Goal: Task Accomplishment & Management: Use online tool/utility

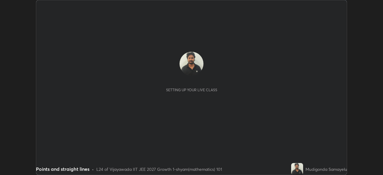
scroll to position [175, 383]
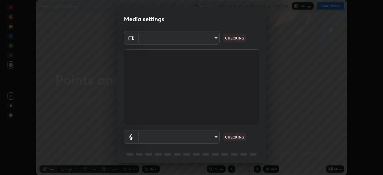
type input "d58fe3fcfc59e4750d52d9201d0ea35a07d3f0dad02a693c86db4369b3c93ba8"
type input "default"
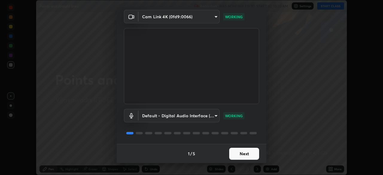
click at [241, 155] on button "Next" at bounding box center [244, 154] width 30 height 12
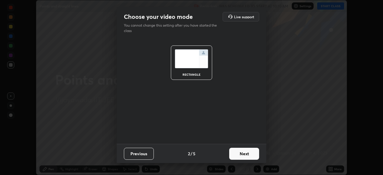
scroll to position [0, 0]
click at [245, 156] on button "Next" at bounding box center [244, 154] width 30 height 12
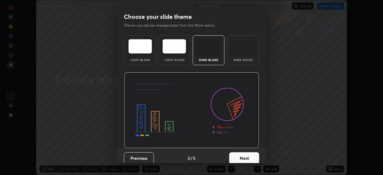
click at [242, 159] on button "Next" at bounding box center [244, 158] width 30 height 12
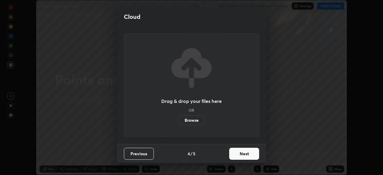
click at [242, 155] on button "Next" at bounding box center [244, 154] width 30 height 12
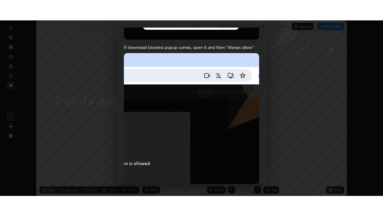
scroll to position [143, 0]
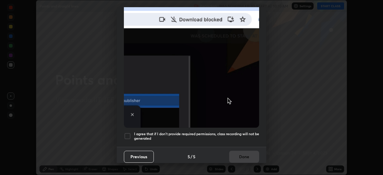
click at [127, 134] on div at bounding box center [127, 136] width 7 height 7
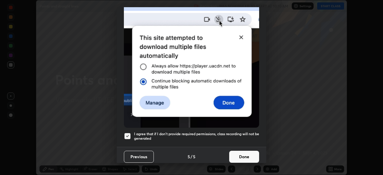
click at [238, 153] on button "Done" at bounding box center [244, 157] width 30 height 12
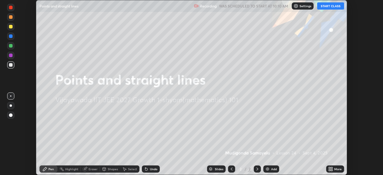
click at [332, 5] on button "START CLASS" at bounding box center [330, 5] width 27 height 7
click at [331, 169] on icon at bounding box center [331, 169] width 5 height 5
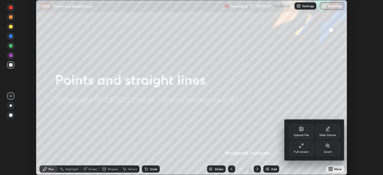
click at [303, 134] on div "Upload File" at bounding box center [302, 135] width 16 height 3
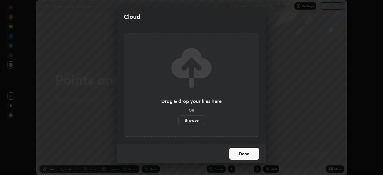
click at [195, 122] on label "Browse" at bounding box center [192, 121] width 27 height 10
click at [179, 122] on input "Browse" at bounding box center [179, 121] width 0 height 10
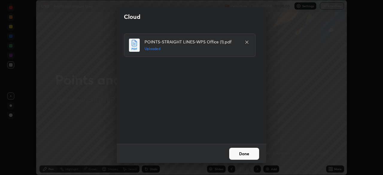
click at [244, 153] on button "Done" at bounding box center [244, 154] width 30 height 12
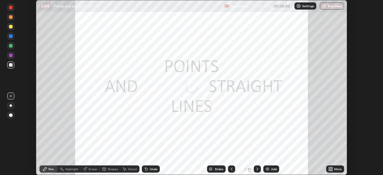
click at [331, 169] on icon at bounding box center [331, 167] width 1 height 1
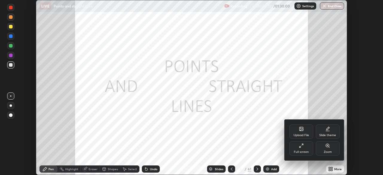
click at [300, 147] on icon at bounding box center [301, 145] width 5 height 5
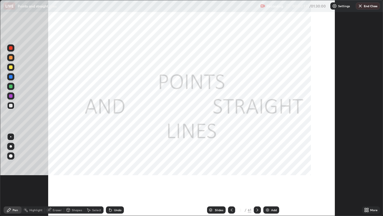
scroll to position [216, 383]
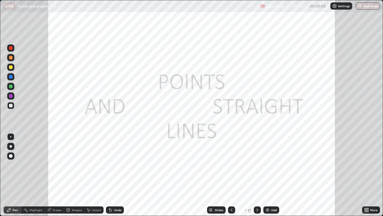
click at [217, 175] on div "Slides" at bounding box center [219, 209] width 8 height 3
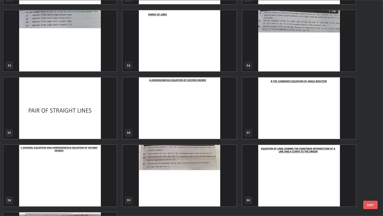
scroll to position [1138, 0]
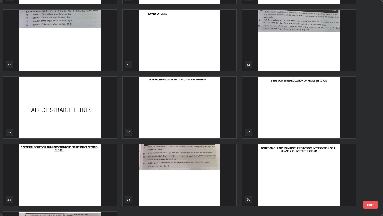
click at [293, 118] on img "grid" at bounding box center [300, 107] width 114 height 61
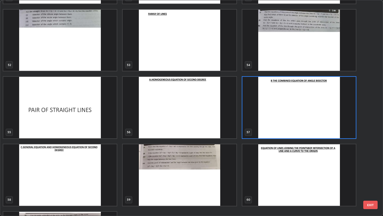
click at [188, 111] on img "grid" at bounding box center [180, 107] width 114 height 61
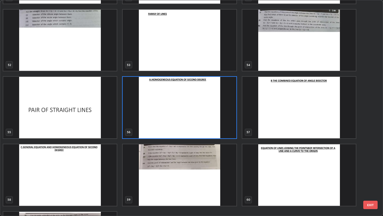
click at [272, 124] on img "grid" at bounding box center [300, 107] width 114 height 61
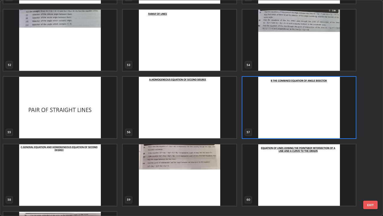
click at [278, 117] on img "grid" at bounding box center [300, 107] width 114 height 61
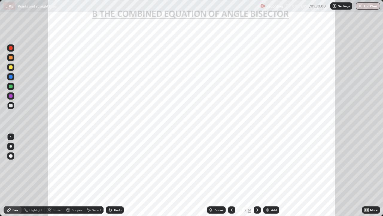
click at [10, 145] on div at bounding box center [11, 146] width 2 height 2
click at [11, 77] on div at bounding box center [11, 77] width 4 height 4
click at [257, 175] on icon at bounding box center [257, 209] width 5 height 5
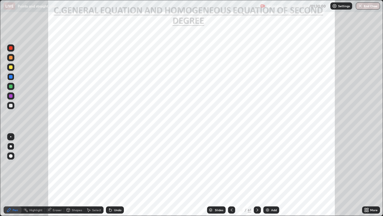
click at [54, 175] on div "Eraser" at bounding box center [57, 209] width 9 height 3
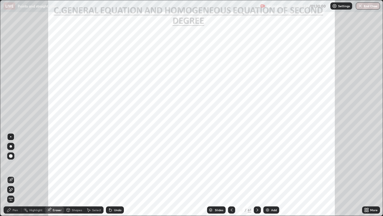
click at [16, 175] on div "Pen" at bounding box center [15, 209] width 5 height 3
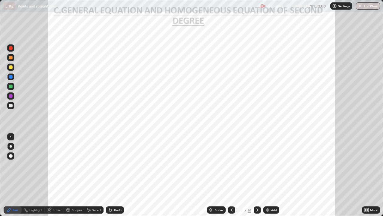
click at [56, 175] on div "Eraser" at bounding box center [57, 209] width 9 height 3
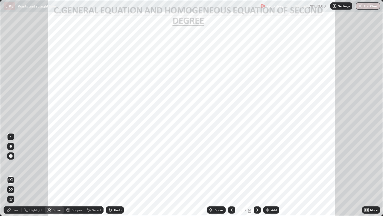
click at [12, 175] on div "Pen" at bounding box center [13, 209] width 18 height 7
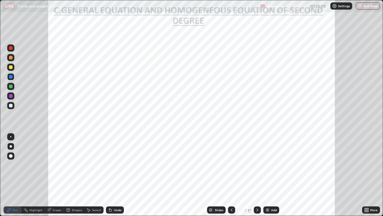
click at [11, 96] on div at bounding box center [11, 96] width 4 height 4
click at [257, 175] on icon at bounding box center [257, 209] width 5 height 5
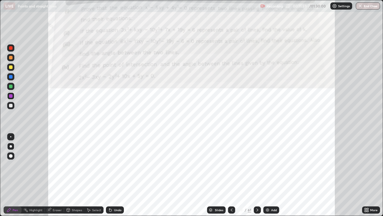
click at [231, 175] on icon at bounding box center [231, 209] width 5 height 5
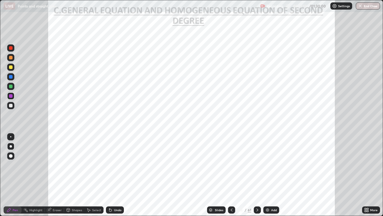
click at [265, 175] on img at bounding box center [267, 209] width 5 height 5
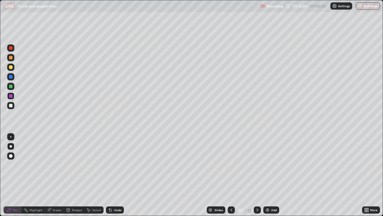
click at [13, 77] on div at bounding box center [10, 76] width 7 height 7
click at [10, 106] on div at bounding box center [11, 106] width 4 height 4
click at [116, 175] on div "Undo" at bounding box center [117, 209] width 7 height 3
click at [114, 175] on div "Undo" at bounding box center [117, 209] width 7 height 3
click at [116, 175] on div "Undo" at bounding box center [117, 209] width 7 height 3
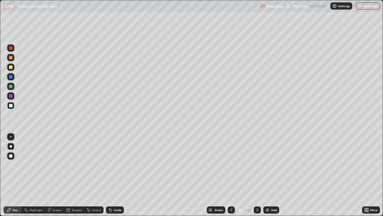
click at [267, 175] on img at bounding box center [267, 209] width 5 height 5
click at [228, 175] on div at bounding box center [231, 209] width 7 height 7
click at [254, 175] on div at bounding box center [257, 209] width 7 height 7
click at [231, 175] on icon at bounding box center [231, 209] width 5 height 5
click at [257, 175] on icon at bounding box center [257, 209] width 5 height 5
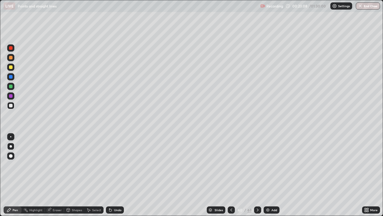
click at [231, 175] on icon at bounding box center [231, 209] width 5 height 5
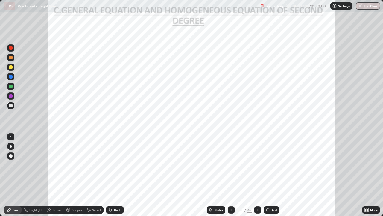
click at [230, 175] on icon at bounding box center [231, 209] width 5 height 5
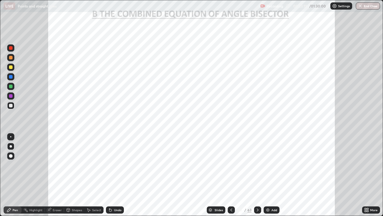
click at [231, 175] on icon at bounding box center [231, 209] width 5 height 5
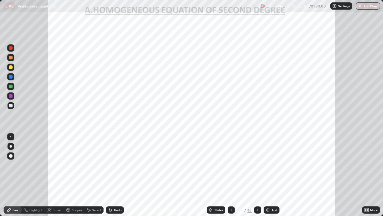
click at [9, 95] on div at bounding box center [11, 96] width 4 height 4
click at [63, 175] on div "Eraser" at bounding box center [54, 209] width 19 height 7
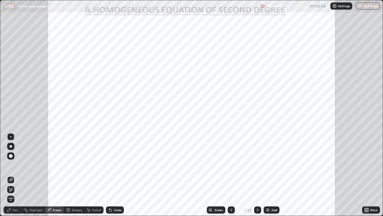
click at [17, 175] on div "Pen" at bounding box center [15, 209] width 5 height 3
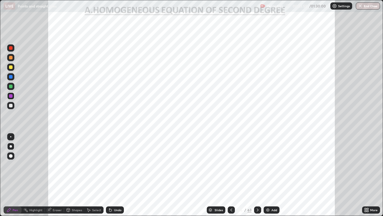
click at [260, 175] on div at bounding box center [257, 209] width 7 height 7
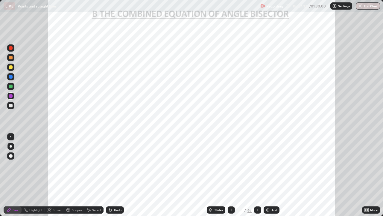
click at [11, 86] on div at bounding box center [11, 86] width 4 height 4
click at [257, 175] on icon at bounding box center [257, 209] width 5 height 5
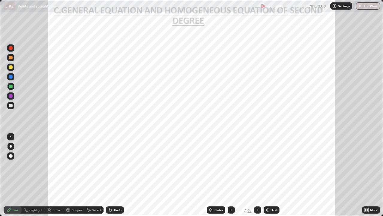
click at [256, 175] on icon at bounding box center [257, 209] width 5 height 5
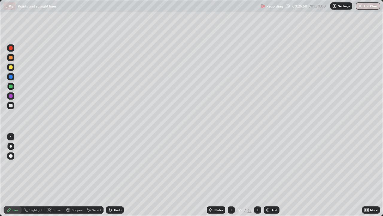
click at [257, 175] on icon at bounding box center [257, 209] width 5 height 5
click at [256, 175] on icon at bounding box center [257, 209] width 5 height 5
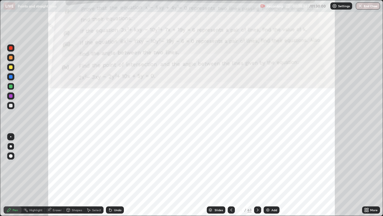
click at [12, 49] on div at bounding box center [11, 48] width 4 height 4
click at [320, 12] on div "Recording 00:28:28 / 01:30:00 Settings End Class" at bounding box center [321, 6] width 120 height 12
click at [12, 77] on div at bounding box center [11, 77] width 4 height 4
click at [231, 175] on icon at bounding box center [231, 209] width 5 height 5
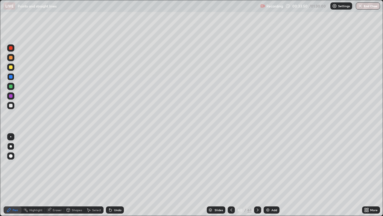
click at [231, 175] on icon at bounding box center [231, 209] width 5 height 5
click at [230, 175] on icon at bounding box center [231, 209] width 5 height 5
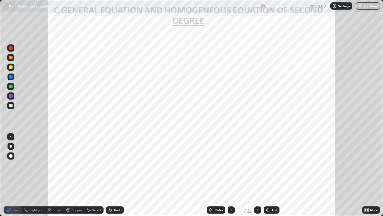
click at [257, 175] on icon at bounding box center [257, 209] width 5 height 5
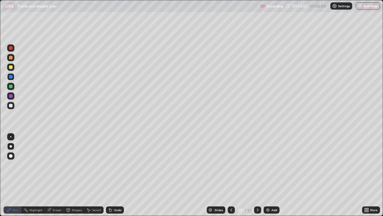
click at [257, 175] on icon at bounding box center [257, 209] width 5 height 5
click at [256, 175] on icon at bounding box center [257, 209] width 5 height 5
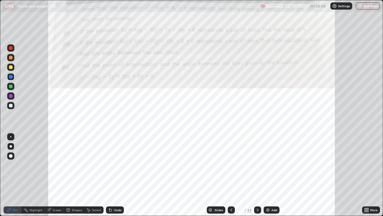
click at [268, 175] on img at bounding box center [268, 209] width 5 height 5
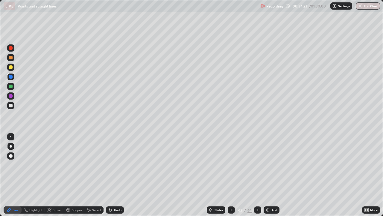
click at [59, 175] on div "Eraser" at bounding box center [57, 209] width 9 height 3
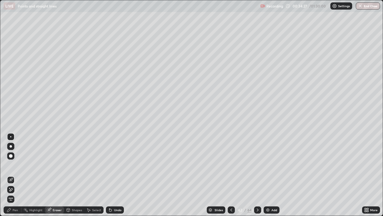
click at [17, 175] on div "Pen" at bounding box center [15, 209] width 5 height 3
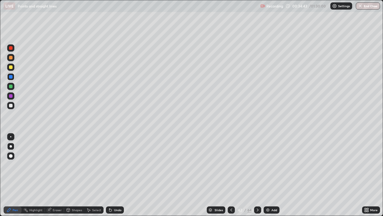
click at [9, 69] on div at bounding box center [11, 67] width 4 height 4
click at [232, 175] on icon at bounding box center [231, 209] width 5 height 5
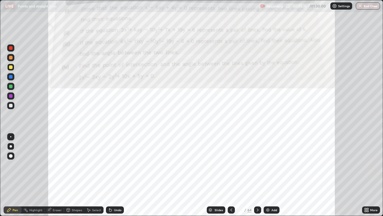
click at [230, 175] on icon at bounding box center [231, 209] width 5 height 5
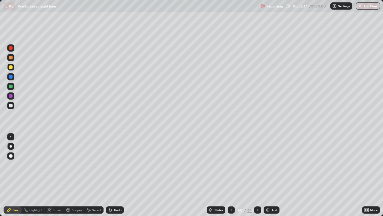
click at [231, 175] on icon at bounding box center [231, 209] width 5 height 5
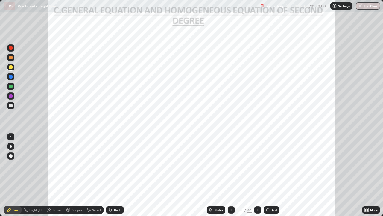
click at [257, 175] on icon at bounding box center [258, 209] width 2 height 3
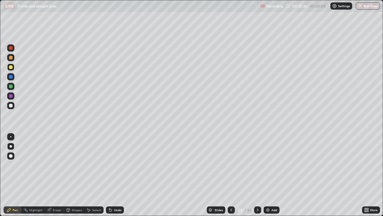
click at [257, 175] on icon at bounding box center [258, 209] width 2 height 3
click at [257, 175] on icon at bounding box center [257, 209] width 5 height 5
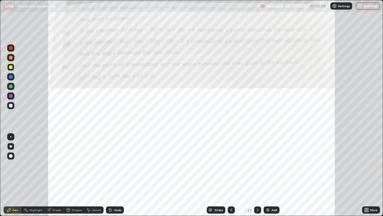
click at [257, 175] on icon at bounding box center [257, 209] width 5 height 5
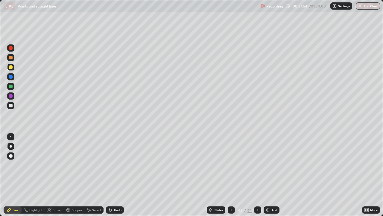
click at [231, 175] on icon at bounding box center [231, 209] width 5 height 5
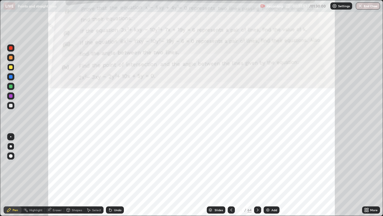
click at [257, 175] on icon at bounding box center [257, 209] width 5 height 5
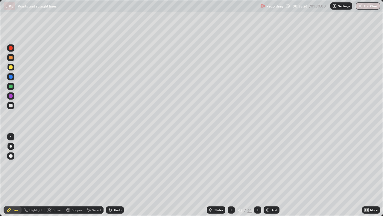
click at [233, 175] on div at bounding box center [231, 209] width 7 height 7
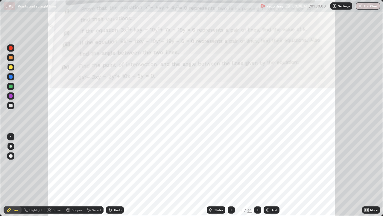
click at [258, 175] on icon at bounding box center [257, 209] width 5 height 5
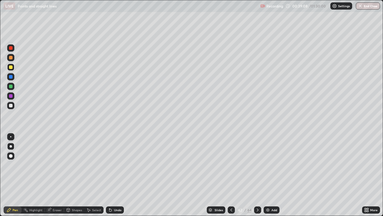
click at [268, 175] on img at bounding box center [268, 209] width 5 height 5
click at [112, 175] on div "Undo" at bounding box center [115, 209] width 18 height 7
click at [114, 175] on div "Undo" at bounding box center [117, 209] width 7 height 3
click at [110, 175] on icon at bounding box center [110, 210] width 2 height 2
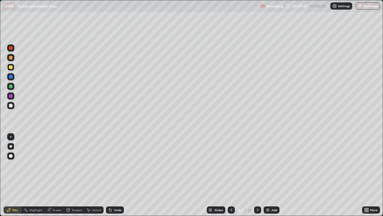
click at [111, 175] on icon at bounding box center [110, 209] width 5 height 5
click at [59, 175] on div "Eraser" at bounding box center [57, 209] width 9 height 3
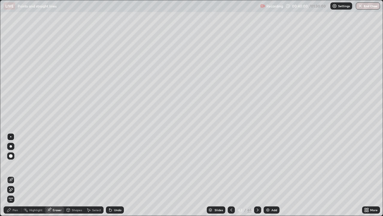
click at [16, 175] on div "Pen" at bounding box center [15, 209] width 5 height 3
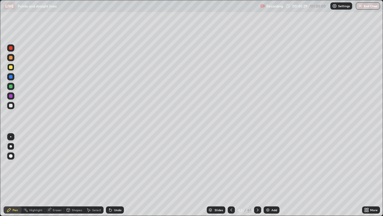
click at [231, 175] on icon at bounding box center [231, 209] width 5 height 5
click at [257, 175] on icon at bounding box center [257, 209] width 5 height 5
click at [231, 175] on icon at bounding box center [231, 209] width 5 height 5
click at [257, 175] on icon at bounding box center [257, 209] width 5 height 5
click at [55, 175] on div "Eraser" at bounding box center [57, 209] width 9 height 3
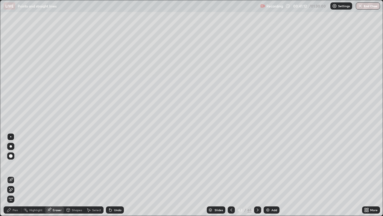
click at [13, 175] on div "Pen" at bounding box center [15, 209] width 5 height 3
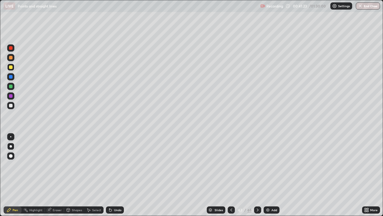
click at [114, 175] on div "Undo" at bounding box center [117, 209] width 7 height 3
click at [231, 175] on icon at bounding box center [231, 209] width 5 height 5
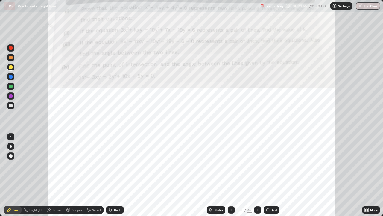
click at [266, 175] on img at bounding box center [268, 209] width 5 height 5
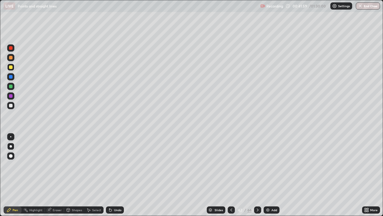
click at [231, 175] on icon at bounding box center [231, 209] width 5 height 5
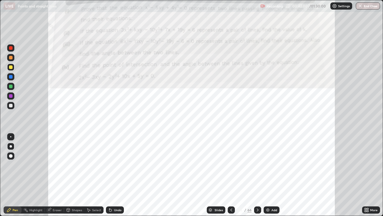
click at [256, 175] on icon at bounding box center [257, 209] width 5 height 5
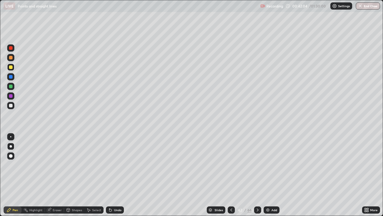
click at [231, 175] on icon at bounding box center [231, 209] width 5 height 5
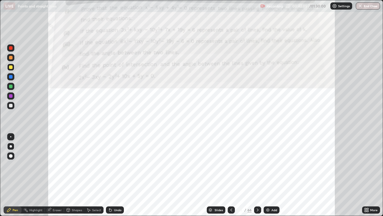
click at [257, 175] on icon at bounding box center [257, 209] width 5 height 5
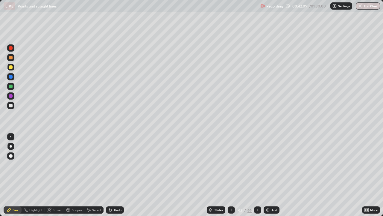
click at [231, 175] on icon at bounding box center [231, 209] width 5 height 5
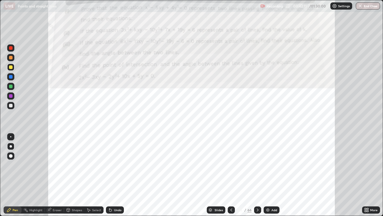
click at [257, 175] on icon at bounding box center [258, 209] width 2 height 3
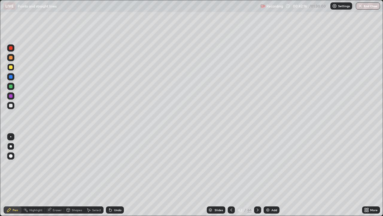
click at [231, 175] on icon at bounding box center [231, 209] width 5 height 5
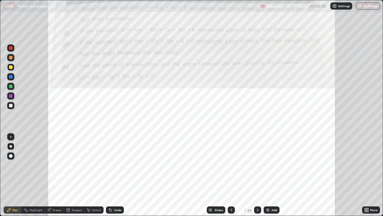
click at [258, 175] on icon at bounding box center [257, 209] width 5 height 5
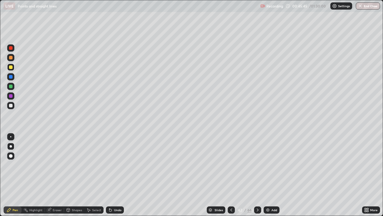
click at [13, 87] on div at bounding box center [10, 86] width 7 height 7
click at [118, 175] on div "Undo" at bounding box center [117, 209] width 7 height 3
click at [114, 175] on div "Undo" at bounding box center [117, 209] width 7 height 3
click at [267, 175] on img at bounding box center [268, 209] width 5 height 5
click at [231, 175] on icon at bounding box center [232, 209] width 2 height 3
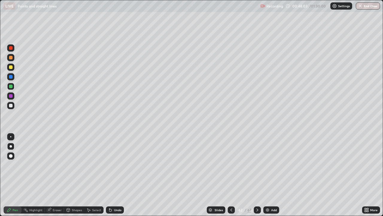
click at [257, 175] on icon at bounding box center [257, 209] width 5 height 5
click at [232, 175] on icon at bounding box center [231, 209] width 5 height 5
click at [257, 175] on icon at bounding box center [257, 209] width 5 height 5
click at [57, 175] on div "Eraser" at bounding box center [57, 209] width 9 height 3
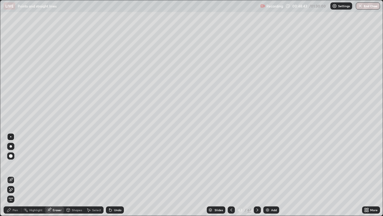
click at [15, 175] on div "Pen" at bounding box center [15, 209] width 5 height 3
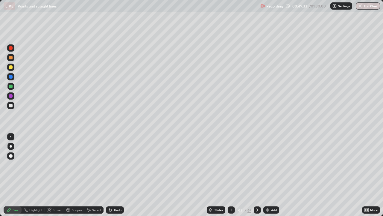
click at [232, 175] on icon at bounding box center [231, 209] width 5 height 5
click at [257, 175] on icon at bounding box center [257, 209] width 5 height 5
click at [58, 175] on div "Eraser" at bounding box center [57, 209] width 9 height 3
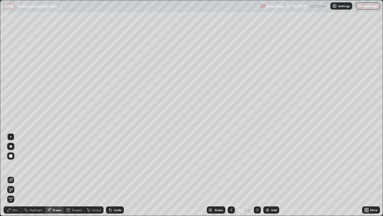
click at [16, 175] on div "Pen" at bounding box center [15, 209] width 5 height 3
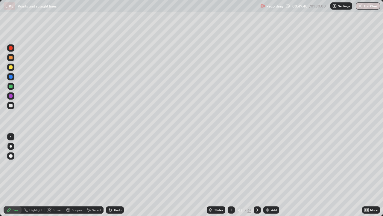
click at [11, 67] on div at bounding box center [11, 67] width 4 height 4
click at [231, 175] on icon at bounding box center [231, 209] width 5 height 5
click at [257, 175] on icon at bounding box center [257, 209] width 5 height 5
click at [231, 175] on icon at bounding box center [231, 209] width 5 height 5
click at [257, 175] on icon at bounding box center [257, 209] width 5 height 5
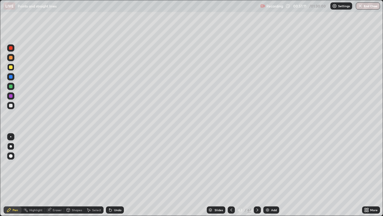
click at [230, 175] on icon at bounding box center [231, 209] width 5 height 5
click at [257, 175] on icon at bounding box center [257, 209] width 5 height 5
click at [231, 175] on icon at bounding box center [231, 209] width 5 height 5
click at [257, 175] on icon at bounding box center [257, 209] width 5 height 5
click at [228, 175] on div at bounding box center [231, 209] width 7 height 7
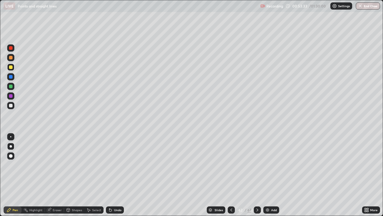
click at [257, 175] on icon at bounding box center [257, 209] width 5 height 5
click at [231, 175] on icon at bounding box center [231, 209] width 5 height 5
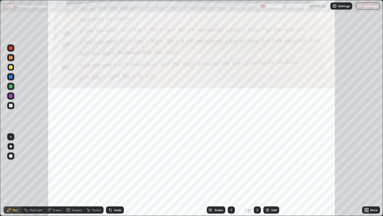
click at [267, 175] on img at bounding box center [267, 209] width 5 height 5
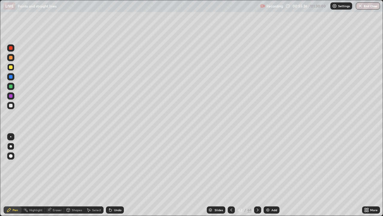
click at [231, 175] on icon at bounding box center [231, 209] width 5 height 5
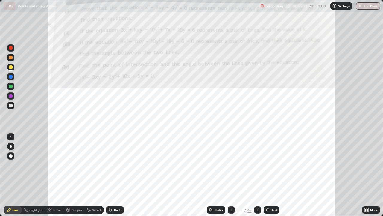
click at [258, 175] on icon at bounding box center [258, 209] width 2 height 3
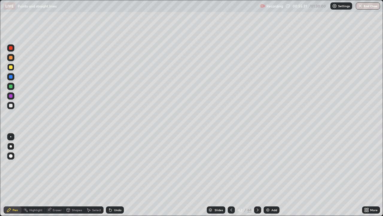
click at [230, 175] on icon at bounding box center [231, 209] width 5 height 5
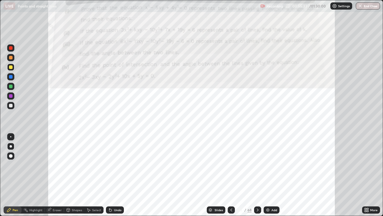
click at [257, 175] on icon at bounding box center [257, 209] width 5 height 5
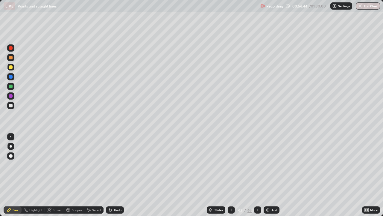
click at [10, 87] on div at bounding box center [11, 86] width 4 height 4
click at [257, 175] on icon at bounding box center [257, 209] width 5 height 5
click at [231, 175] on icon at bounding box center [232, 209] width 2 height 3
click at [258, 175] on icon at bounding box center [257, 209] width 5 height 5
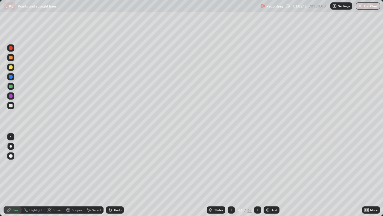
click at [257, 175] on icon at bounding box center [257, 209] width 5 height 5
click at [258, 175] on icon at bounding box center [257, 209] width 5 height 5
click at [257, 175] on icon at bounding box center [258, 209] width 2 height 3
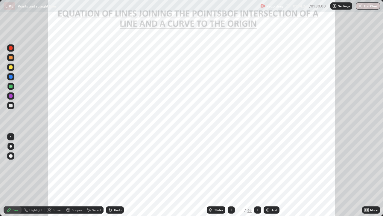
click at [11, 77] on div at bounding box center [11, 77] width 4 height 4
click at [257, 175] on icon at bounding box center [257, 209] width 5 height 5
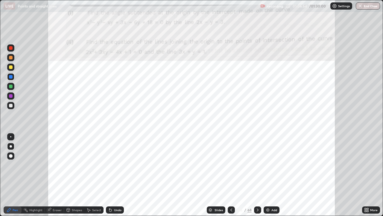
click at [11, 49] on div at bounding box center [11, 48] width 4 height 4
click at [10, 87] on div at bounding box center [11, 86] width 4 height 4
click at [14, 59] on div at bounding box center [10, 57] width 7 height 7
click at [59, 175] on div "Eraser" at bounding box center [57, 209] width 9 height 3
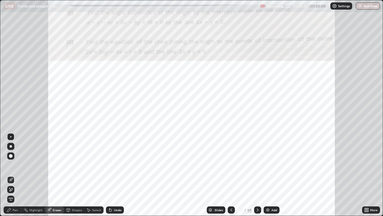
click at [15, 175] on div "Pen" at bounding box center [15, 209] width 5 height 3
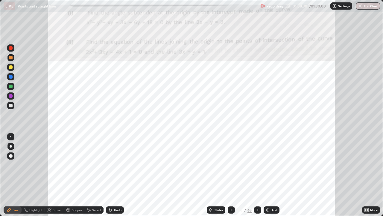
click at [57, 175] on div "Eraser" at bounding box center [57, 209] width 9 height 3
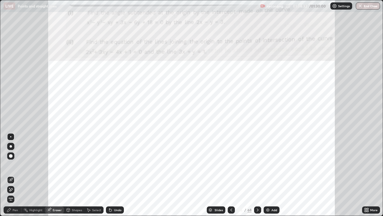
click at [14, 175] on div "Pen" at bounding box center [15, 209] width 5 height 3
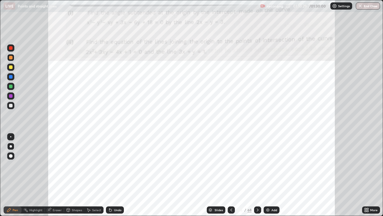
click at [12, 95] on div at bounding box center [11, 96] width 4 height 4
click at [10, 75] on div at bounding box center [10, 76] width 7 height 7
click at [53, 175] on div "Eraser" at bounding box center [57, 209] width 9 height 3
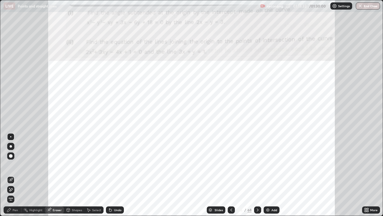
click at [10, 175] on icon at bounding box center [9, 210] width 4 height 4
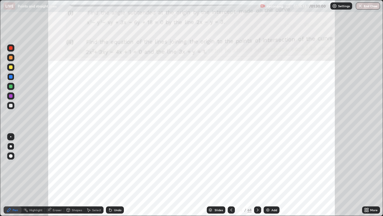
click at [257, 175] on icon at bounding box center [257, 209] width 5 height 5
click at [268, 175] on div "Add" at bounding box center [272, 209] width 16 height 7
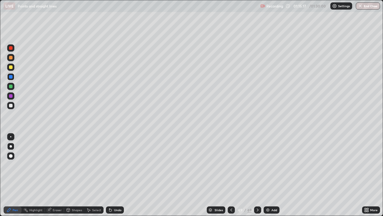
click at [11, 76] on div at bounding box center [11, 77] width 4 height 4
click at [230, 175] on icon at bounding box center [231, 209] width 5 height 5
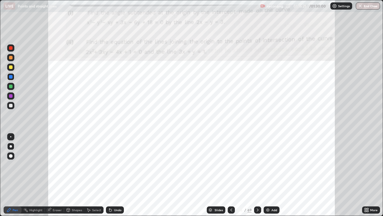
click at [257, 175] on icon at bounding box center [257, 209] width 5 height 5
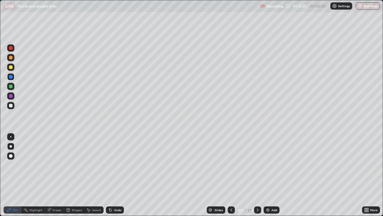
click at [231, 175] on icon at bounding box center [231, 209] width 5 height 5
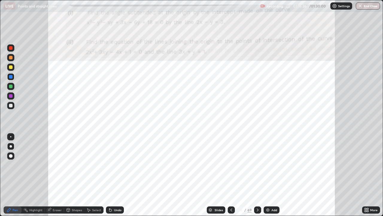
click at [256, 175] on icon at bounding box center [257, 209] width 5 height 5
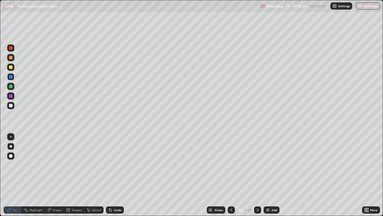
click at [231, 175] on icon at bounding box center [231, 209] width 5 height 5
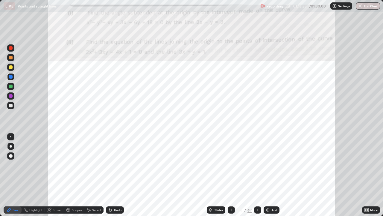
click at [257, 175] on icon at bounding box center [258, 209] width 2 height 3
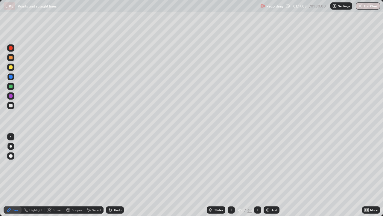
click at [113, 175] on div "Undo" at bounding box center [115, 209] width 18 height 7
click at [10, 68] on div at bounding box center [11, 67] width 4 height 4
click at [231, 175] on icon at bounding box center [231, 209] width 5 height 5
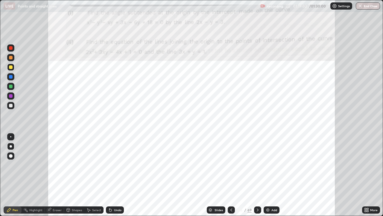
click at [257, 175] on icon at bounding box center [257, 209] width 5 height 5
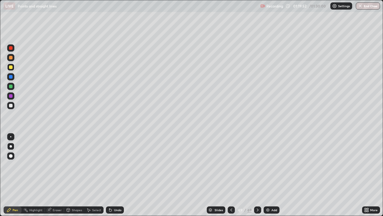
click at [219, 175] on div "Slides" at bounding box center [216, 209] width 19 height 7
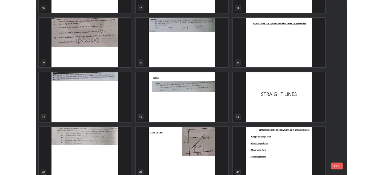
scroll to position [380, 0]
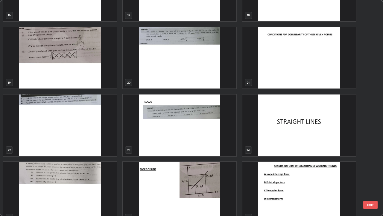
click at [167, 128] on img "grid" at bounding box center [180, 124] width 114 height 61
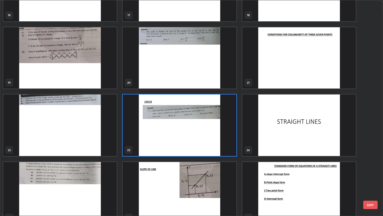
click at [153, 125] on img "grid" at bounding box center [180, 124] width 114 height 61
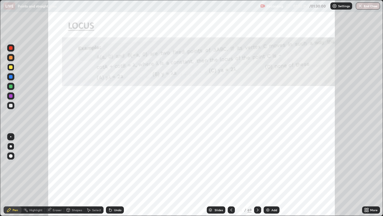
click at [12, 48] on div at bounding box center [11, 48] width 4 height 4
click at [257, 175] on icon at bounding box center [258, 209] width 2 height 3
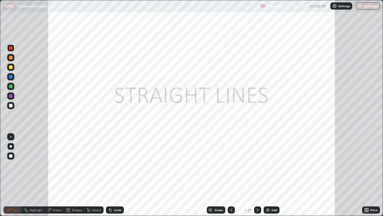
click at [232, 175] on icon at bounding box center [232, 209] width 2 height 3
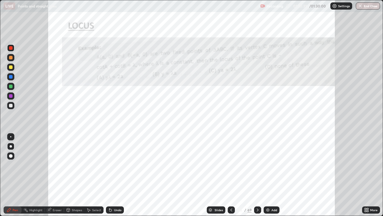
click at [230, 175] on icon at bounding box center [231, 209] width 5 height 5
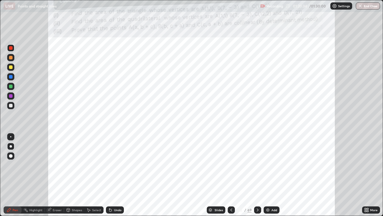
click at [257, 175] on icon at bounding box center [257, 209] width 5 height 5
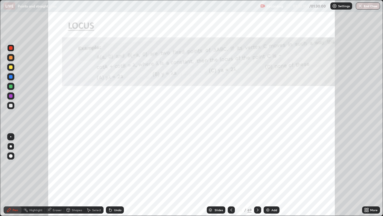
click at [257, 175] on icon at bounding box center [257, 209] width 5 height 5
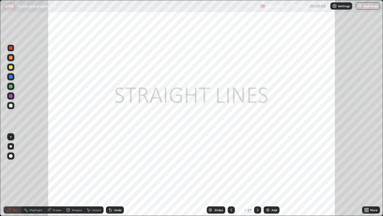
click at [257, 175] on icon at bounding box center [257, 209] width 5 height 5
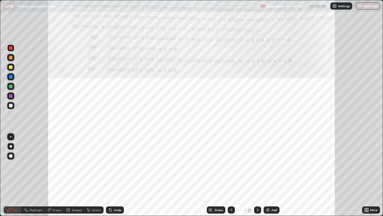
click at [232, 175] on icon at bounding box center [232, 209] width 2 height 3
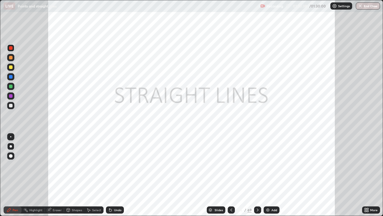
click at [232, 175] on icon at bounding box center [231, 209] width 5 height 5
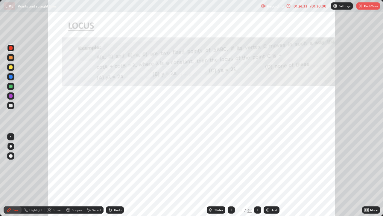
click at [267, 175] on img at bounding box center [268, 209] width 5 height 5
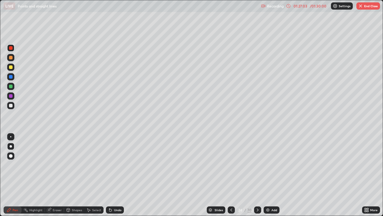
click at [232, 175] on icon at bounding box center [231, 209] width 5 height 5
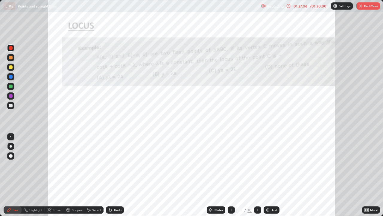
click at [257, 175] on icon at bounding box center [257, 209] width 5 height 5
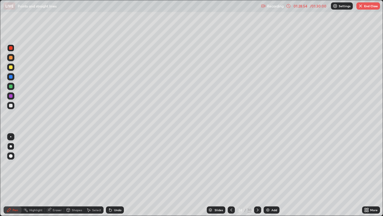
click at [266, 175] on img at bounding box center [268, 209] width 5 height 5
click at [10, 105] on div at bounding box center [11, 106] width 4 height 4
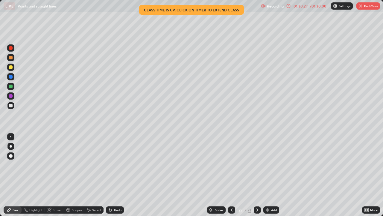
click at [231, 175] on icon at bounding box center [231, 209] width 5 height 5
click at [229, 175] on div at bounding box center [231, 210] width 7 height 12
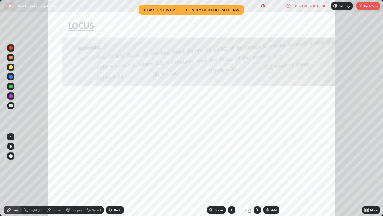
click at [368, 175] on icon at bounding box center [367, 210] width 1 height 1
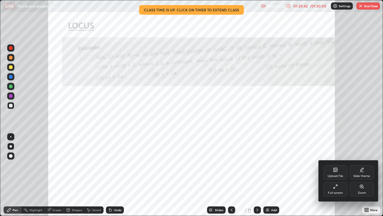
click at [338, 175] on icon at bounding box center [335, 186] width 5 height 5
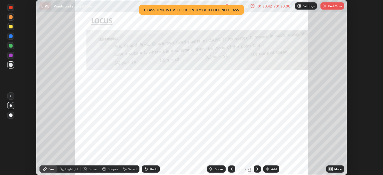
scroll to position [29775, 29567]
click at [330, 7] on button "End Class" at bounding box center [333, 5] width 24 height 7
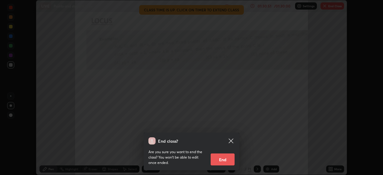
click at [221, 158] on button "End" at bounding box center [223, 160] width 24 height 12
